Goal: Transaction & Acquisition: Purchase product/service

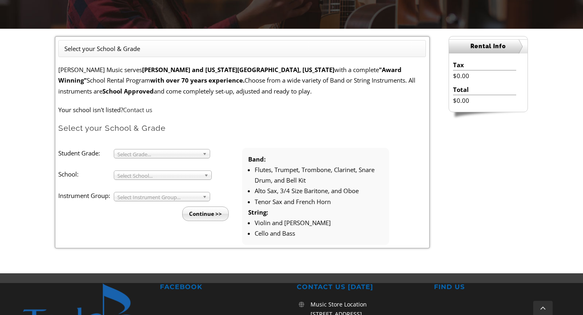
scroll to position [213, 0]
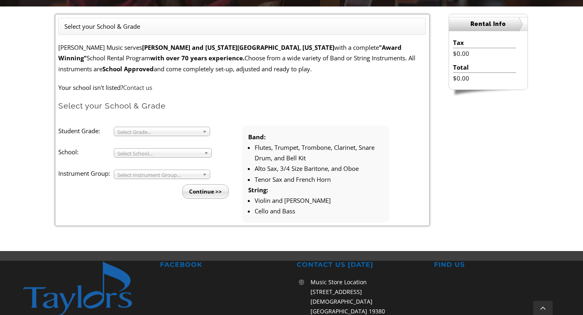
click at [149, 134] on span "Select Grade..." at bounding box center [158, 132] width 82 height 10
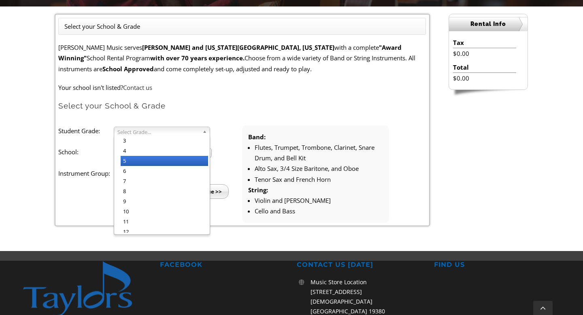
click at [141, 157] on li "5" at bounding box center [164, 161] width 87 height 10
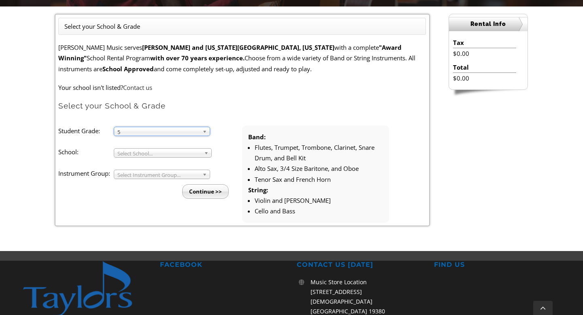
click at [135, 155] on span "Select School..." at bounding box center [158, 153] width 83 height 10
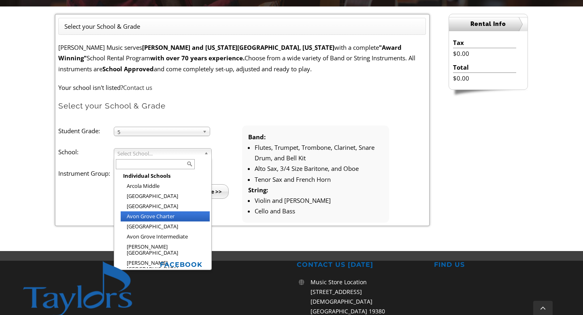
click at [137, 215] on li "Avon Grove Charter" at bounding box center [165, 216] width 89 height 10
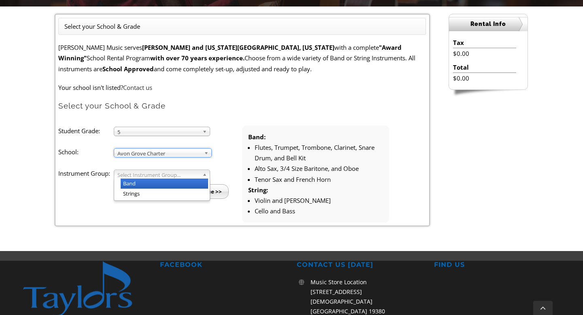
click at [137, 177] on span "Select Instrument Group..." at bounding box center [158, 175] width 82 height 10
click at [136, 183] on li "Band" at bounding box center [164, 183] width 87 height 10
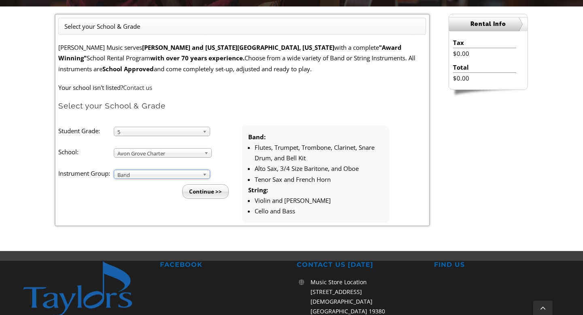
click at [195, 187] on input "Continue >>" at bounding box center [205, 191] width 47 height 15
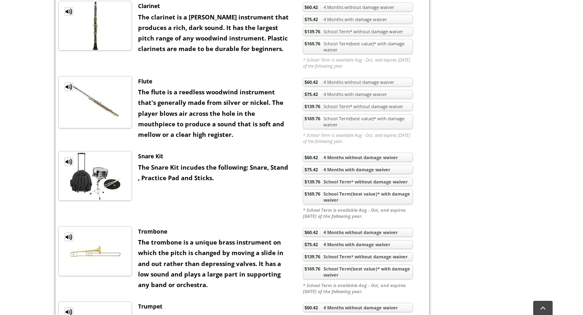
scroll to position [430, 0]
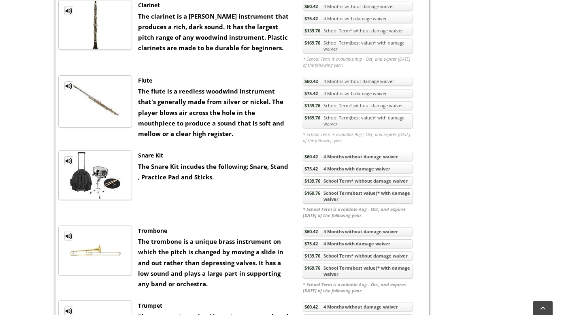
click at [342, 196] on link "$169.76 School Term(best value)* with damage waiver" at bounding box center [358, 195] width 110 height 15
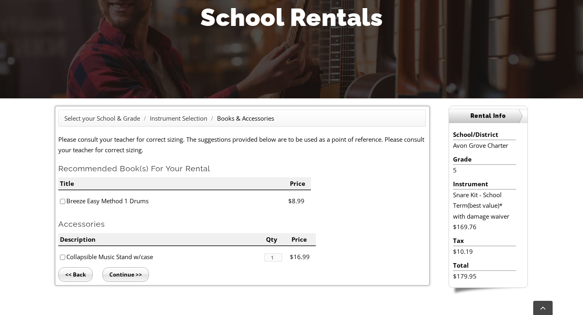
scroll to position [121, 0]
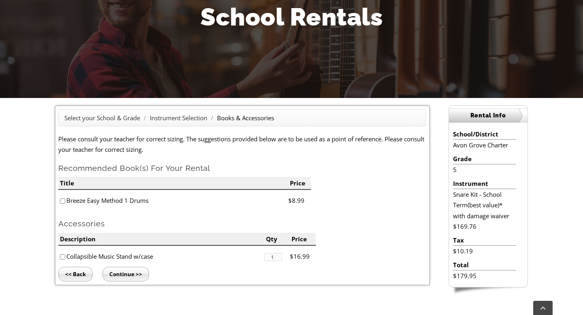
click at [63, 201] on input"] "checkbox" at bounding box center [62, 200] width 5 height 5
checkbox input"] "true"
click at [127, 272] on input "Continue >>" at bounding box center [125, 274] width 47 height 15
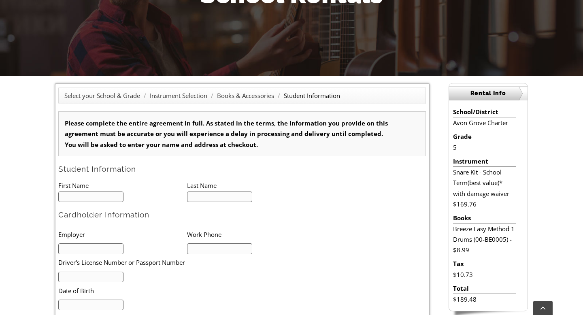
type input "1"
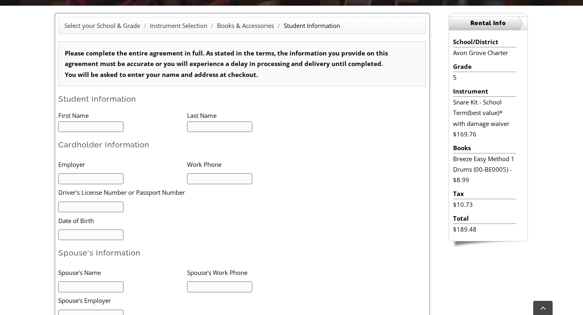
scroll to position [119, 0]
